Goal: Task Accomplishment & Management: Manage account settings

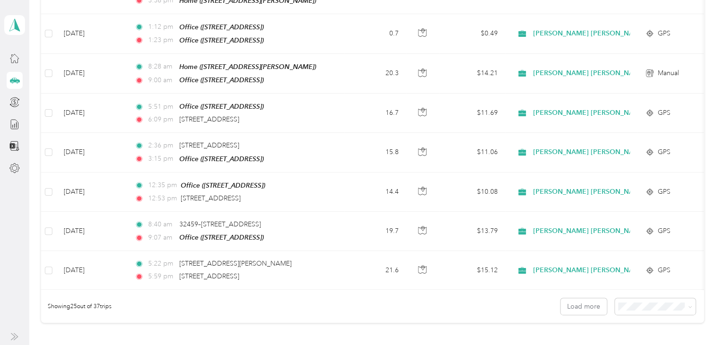
scroll to position [859, 0]
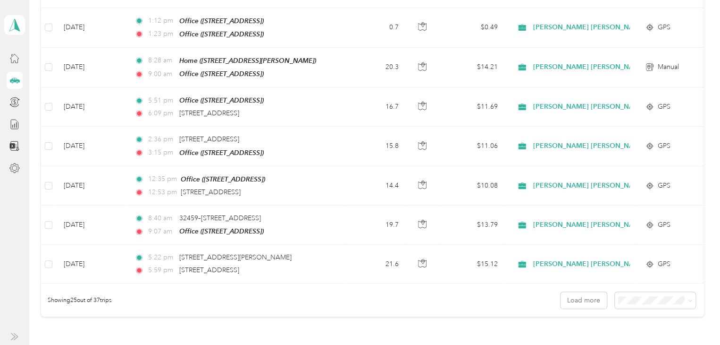
click at [639, 278] on li "100 per load" at bounding box center [653, 271] width 81 height 17
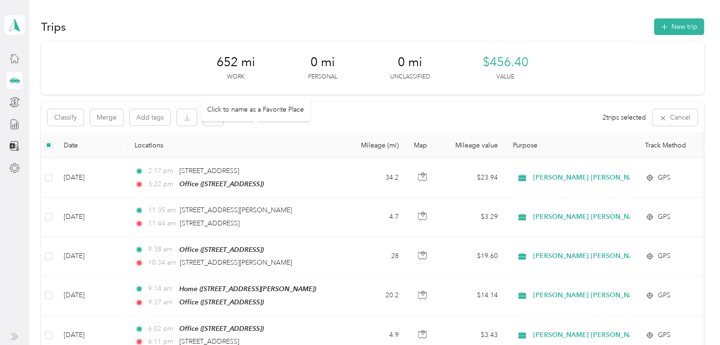
click at [218, 113] on body "[PERSON_NAME] Personal dashboard Trips New trip 652 mi Work 0 mi Personal 0 mi …" at bounding box center [358, 172] width 716 height 345
click at [217, 114] on button "button" at bounding box center [213, 117] width 20 height 17
click at [287, 153] on button "Yes" at bounding box center [283, 156] width 18 height 15
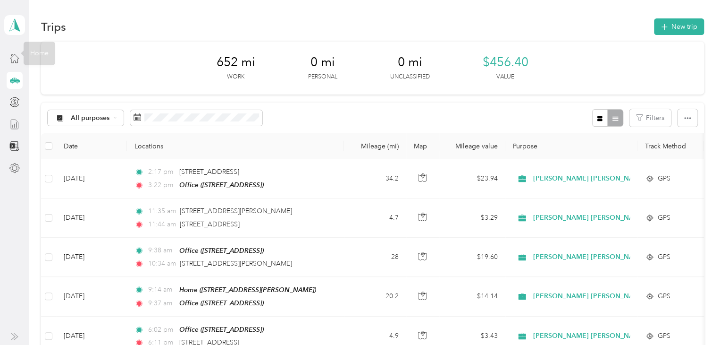
click at [10, 131] on div at bounding box center [15, 124] width 16 height 17
